Goal: Communication & Community: Answer question/provide support

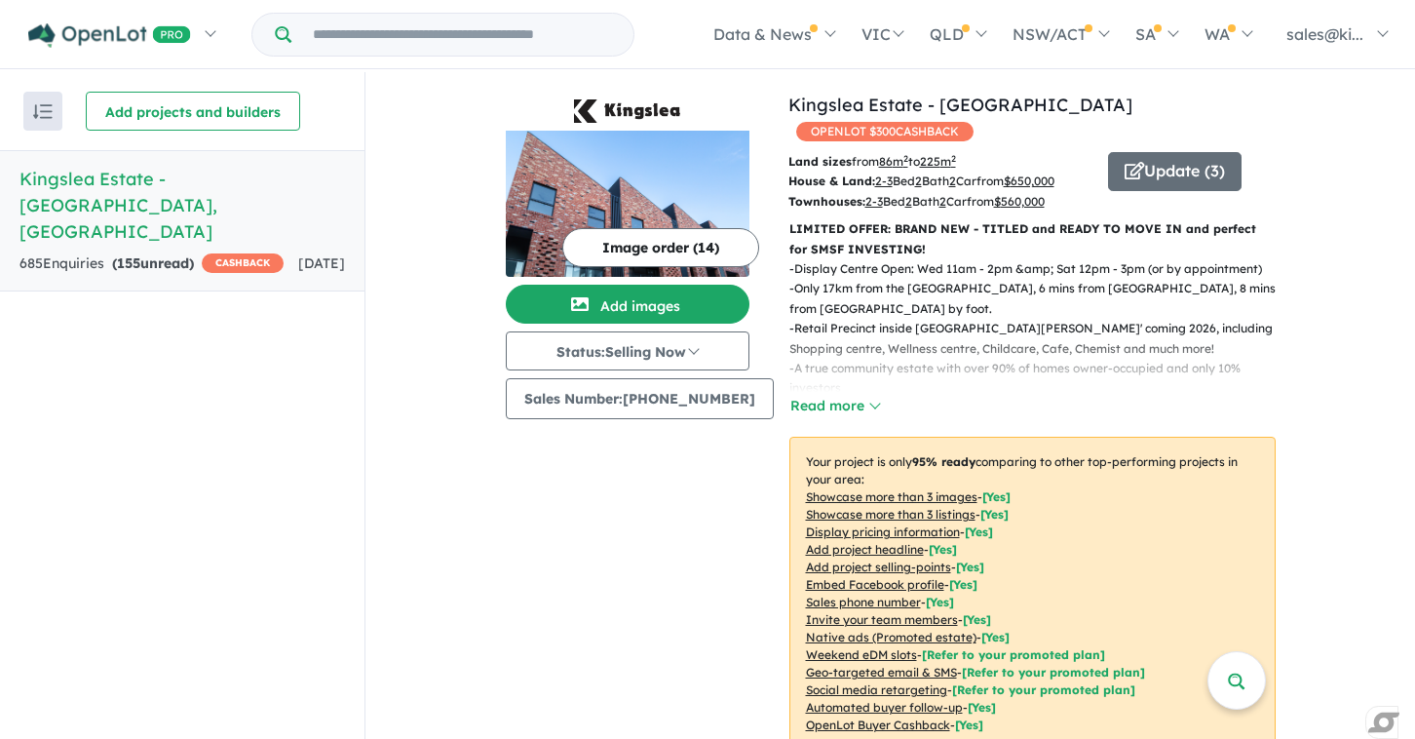
scroll to position [798, 0]
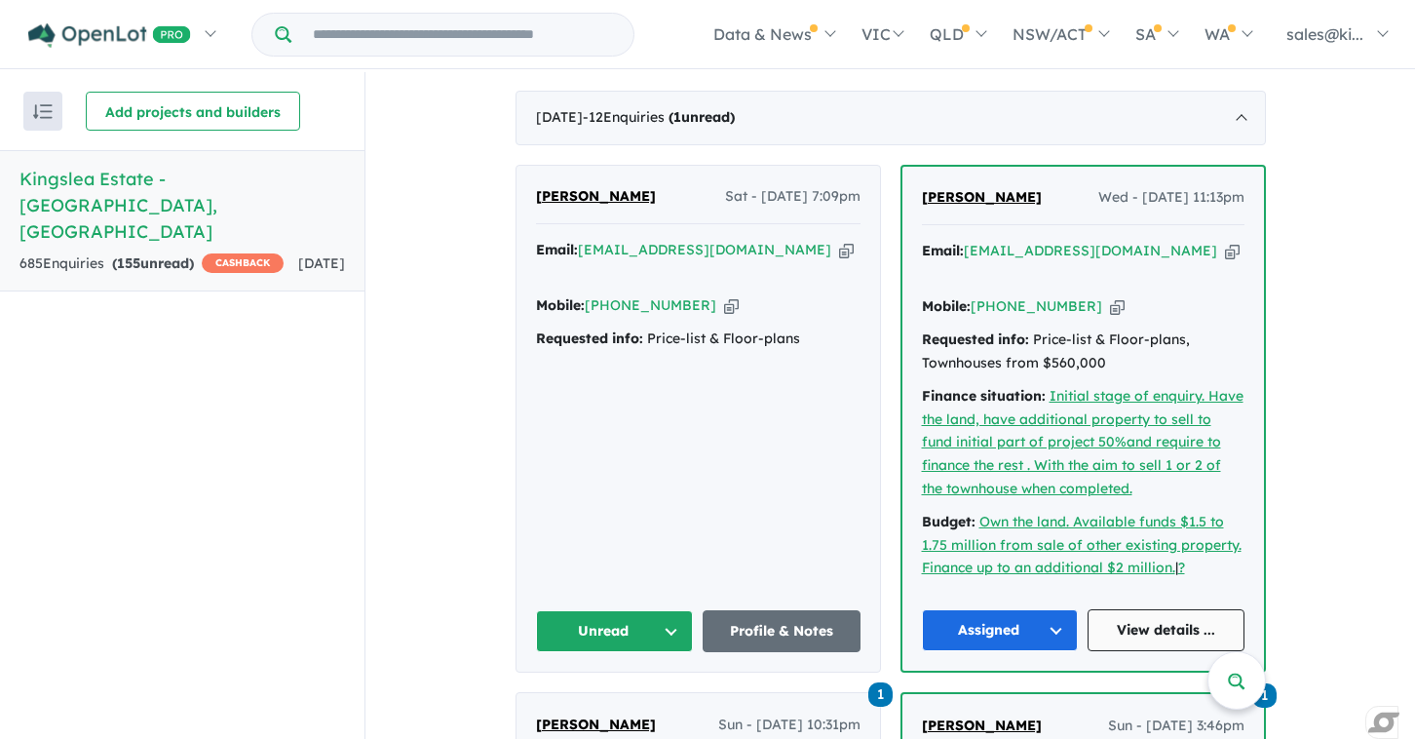
click at [1174, 609] on link "View details ..." at bounding box center [1166, 630] width 157 height 42
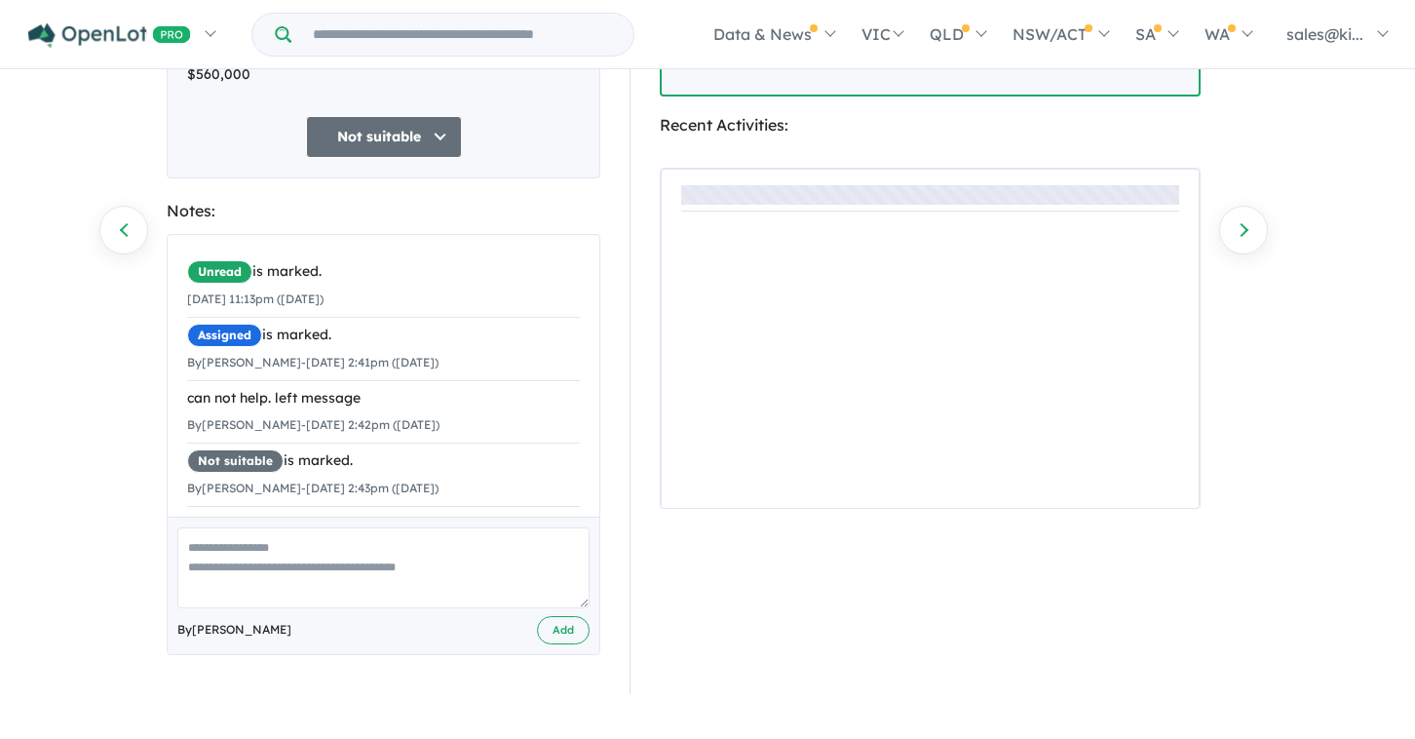
scroll to position [277, 0]
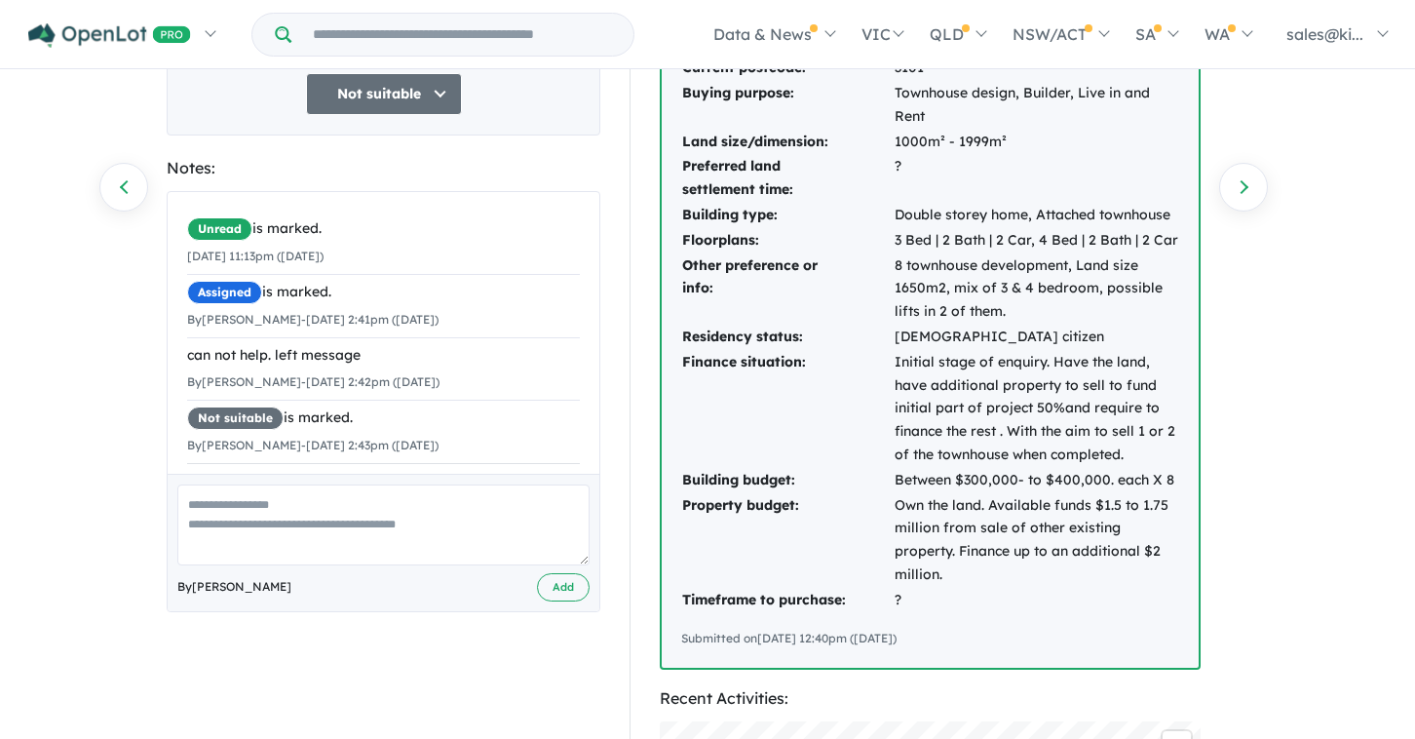
click at [341, 508] on textarea at bounding box center [383, 524] width 412 height 81
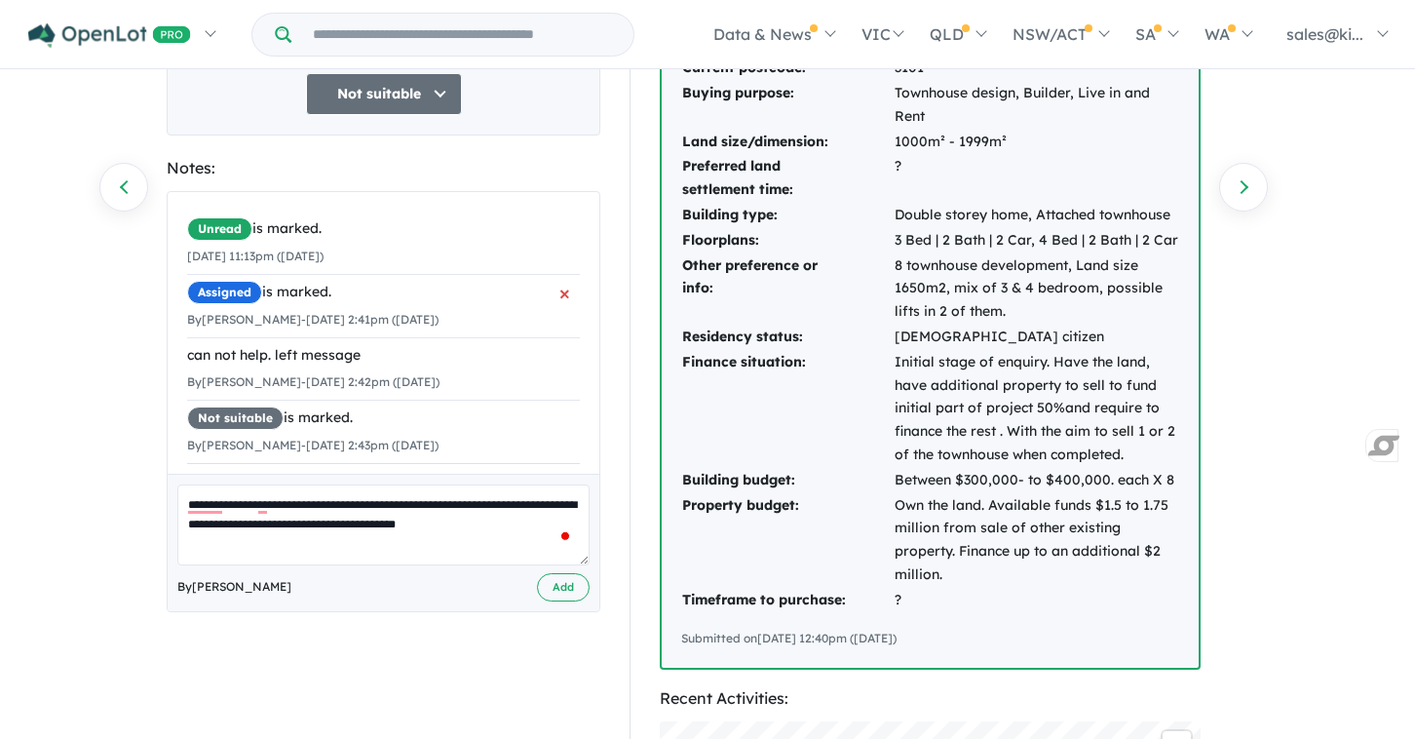
scroll to position [0, 0]
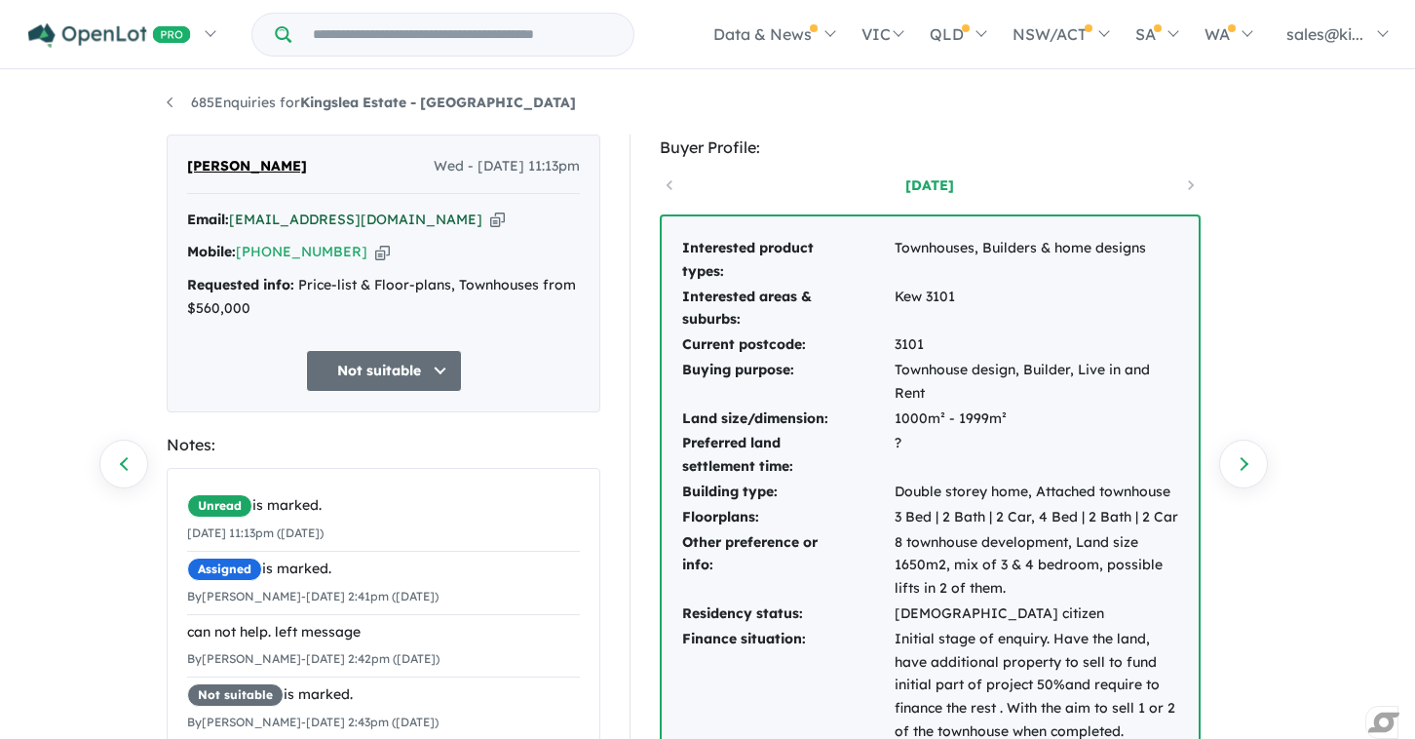
type textarea "**********"
